Goal: Task Accomplishment & Management: Complete application form

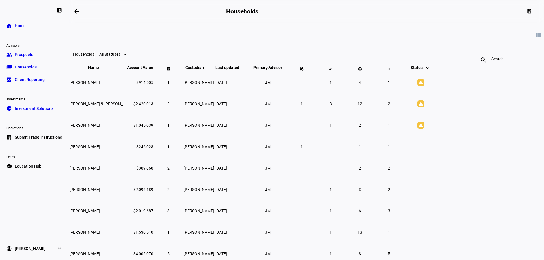
click at [32, 135] on span "Submit Trade Instructions" at bounding box center [38, 138] width 47 height 6
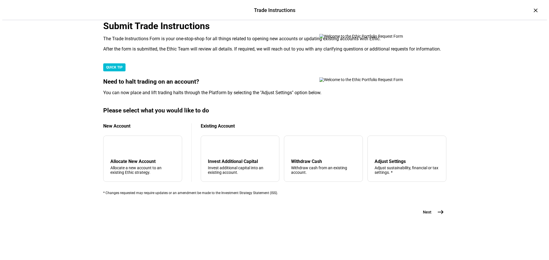
scroll to position [138, 0]
click at [156, 159] on div "Allocate New Account" at bounding box center [140, 161] width 65 height 5
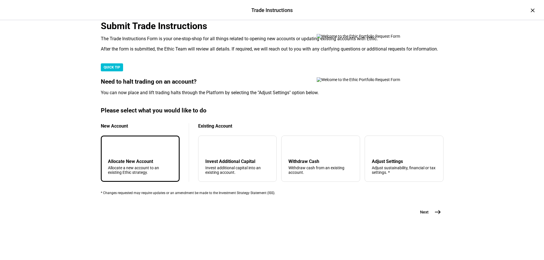
click at [435, 216] on mat-icon "east" at bounding box center [438, 212] width 7 height 7
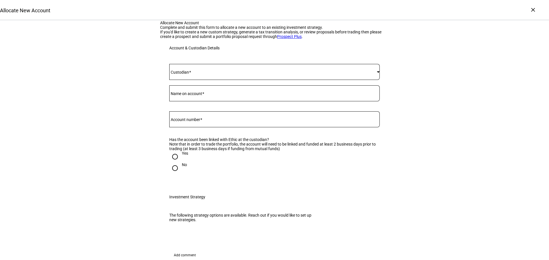
click at [221, 74] on span at bounding box center [272, 72] width 207 height 5
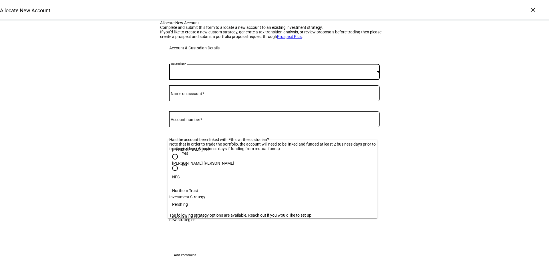
scroll to position [67, 0]
click at [201, 199] on mat-option "[PERSON_NAME]" at bounding box center [272, 206] width 210 height 14
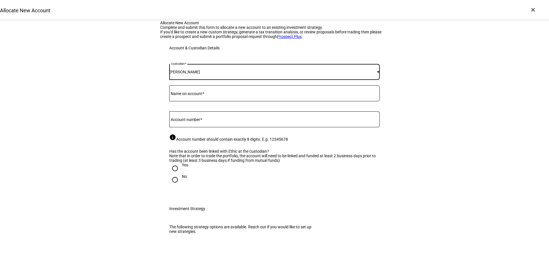
click at [200, 96] on mat-label "Name on account" at bounding box center [186, 93] width 31 height 5
click at [200, 95] on input "Name on account" at bounding box center [274, 92] width 210 height 5
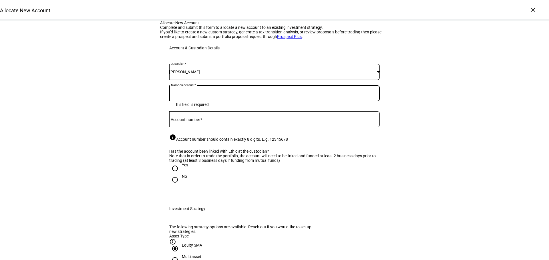
paste input "[PERSON_NAME]"
type input "[PERSON_NAME]"
click at [197, 122] on mat-label "Account number" at bounding box center [185, 119] width 29 height 5
click at [197, 121] on input "Account number" at bounding box center [274, 118] width 210 height 5
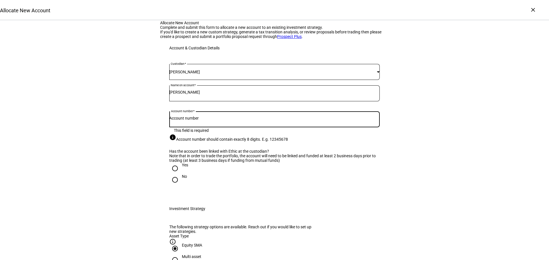
click at [187, 121] on input "Account number" at bounding box center [274, 118] width 210 height 5
paste input "2710-0192"
click at [182, 121] on input "2710-0192" at bounding box center [274, 118] width 210 height 5
type input "27100192"
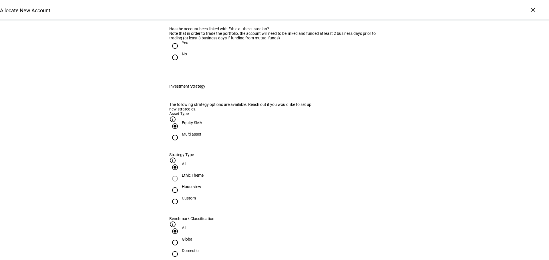
scroll to position [133, 0]
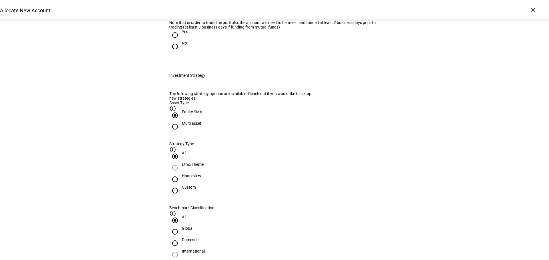
click at [173, 41] on input "Yes" at bounding box center [174, 34] width 11 height 11
radio input "true"
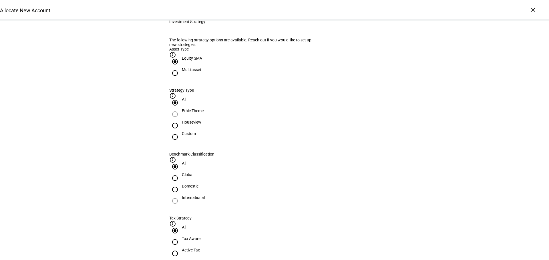
scroll to position [200, 0]
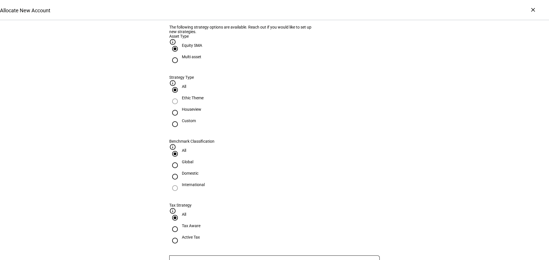
click at [187, 59] on div "Multi asset" at bounding box center [191, 57] width 19 height 5
click at [181, 66] on input "Multi asset" at bounding box center [174, 60] width 11 height 11
radio input "true"
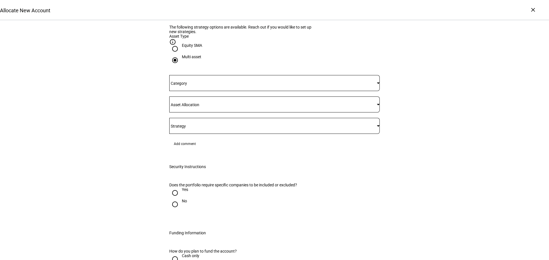
click at [187, 86] on mat-label "Category" at bounding box center [179, 83] width 16 height 5
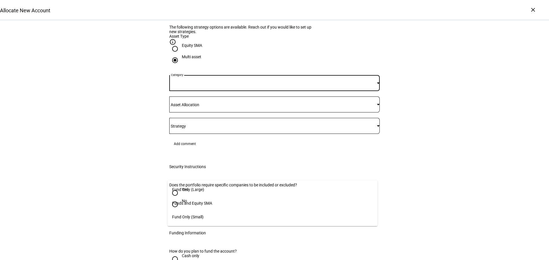
click at [187, 215] on span "Fund Only (Small)" at bounding box center [187, 217] width 31 height 5
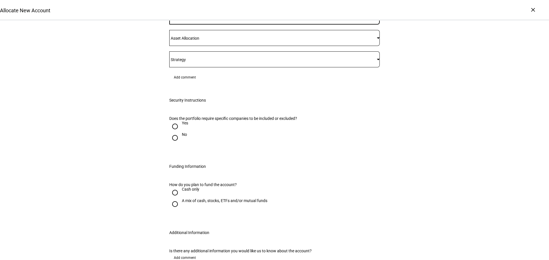
click at [186, 46] on div at bounding box center [274, 38] width 210 height 16
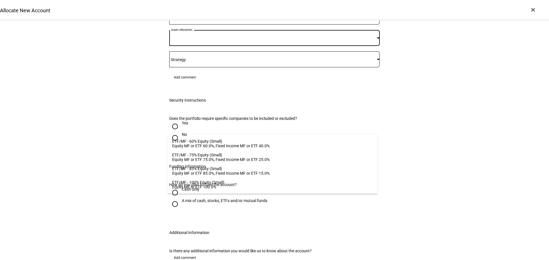
click at [187, 141] on div "ETF/MF - 60% Equity (Small)" at bounding box center [220, 141] width 97 height 5
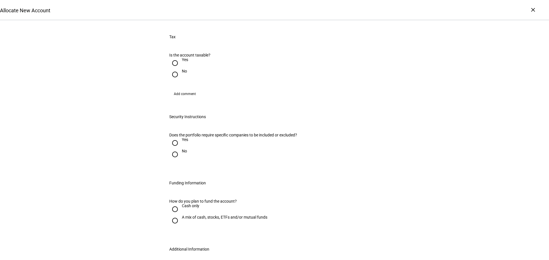
scroll to position [400, 0]
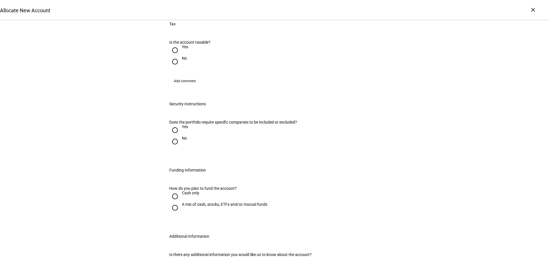
click at [172, 67] on input "No" at bounding box center [174, 61] width 11 height 11
radio input "true"
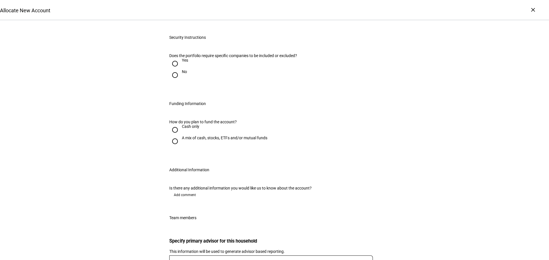
click at [172, 81] on input "No" at bounding box center [174, 74] width 11 height 11
radio input "true"
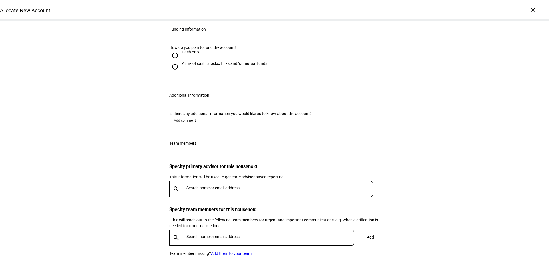
scroll to position [600, 0]
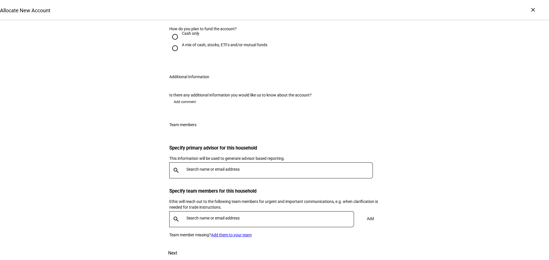
click at [171, 43] on input "Cash only" at bounding box center [174, 36] width 11 height 11
radio input "true"
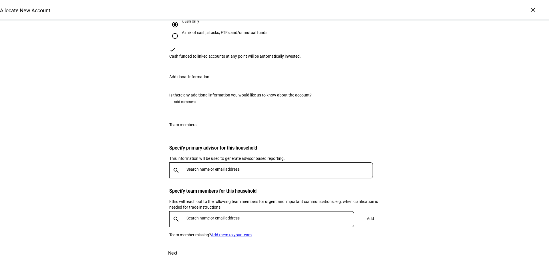
scroll to position [733, 0]
click at [186, 172] on input "text" at bounding box center [280, 169] width 189 height 5
click at [192, 194] on div "[PERSON_NAME]" at bounding box center [235, 196] width 94 height 6
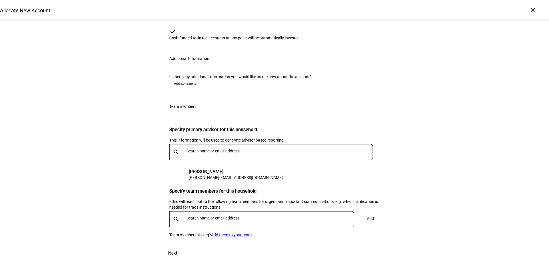
scroll to position [790, 0]
click at [186, 216] on input "text" at bounding box center [271, 218] width 170 height 5
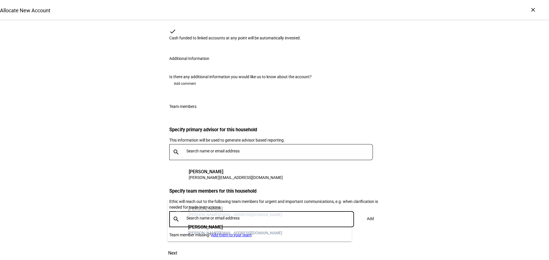
click at [186, 225] on div "TT [PERSON_NAME] [PERSON_NAME][EMAIL_ADDRESS][DOMAIN_NAME]" at bounding box center [227, 230] width 110 height 11
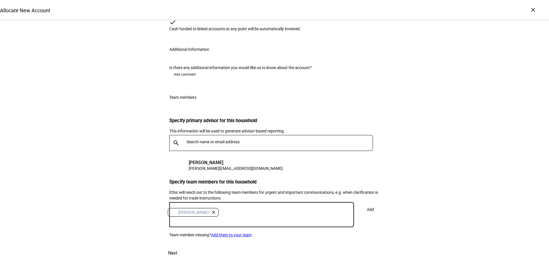
click at [367, 204] on span "Add" at bounding box center [370, 209] width 7 height 11
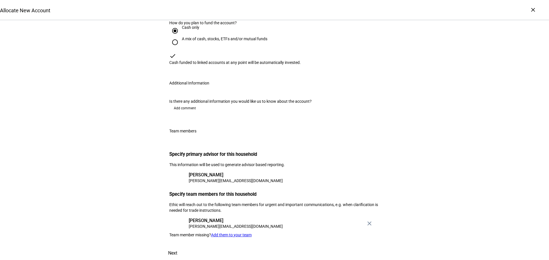
scroll to position [768, 0]
click at [185, 247] on span at bounding box center [172, 254] width 25 height 14
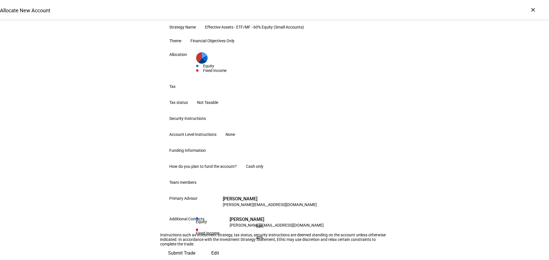
scroll to position [248, 0]
click at [195, 247] on span "Submit Trade" at bounding box center [181, 254] width 27 height 14
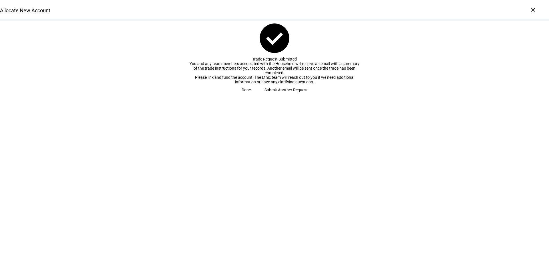
click at [257, 96] on span at bounding box center [246, 89] width 23 height 11
